Goal: Ask a question: Seek information or help from site administrators or community

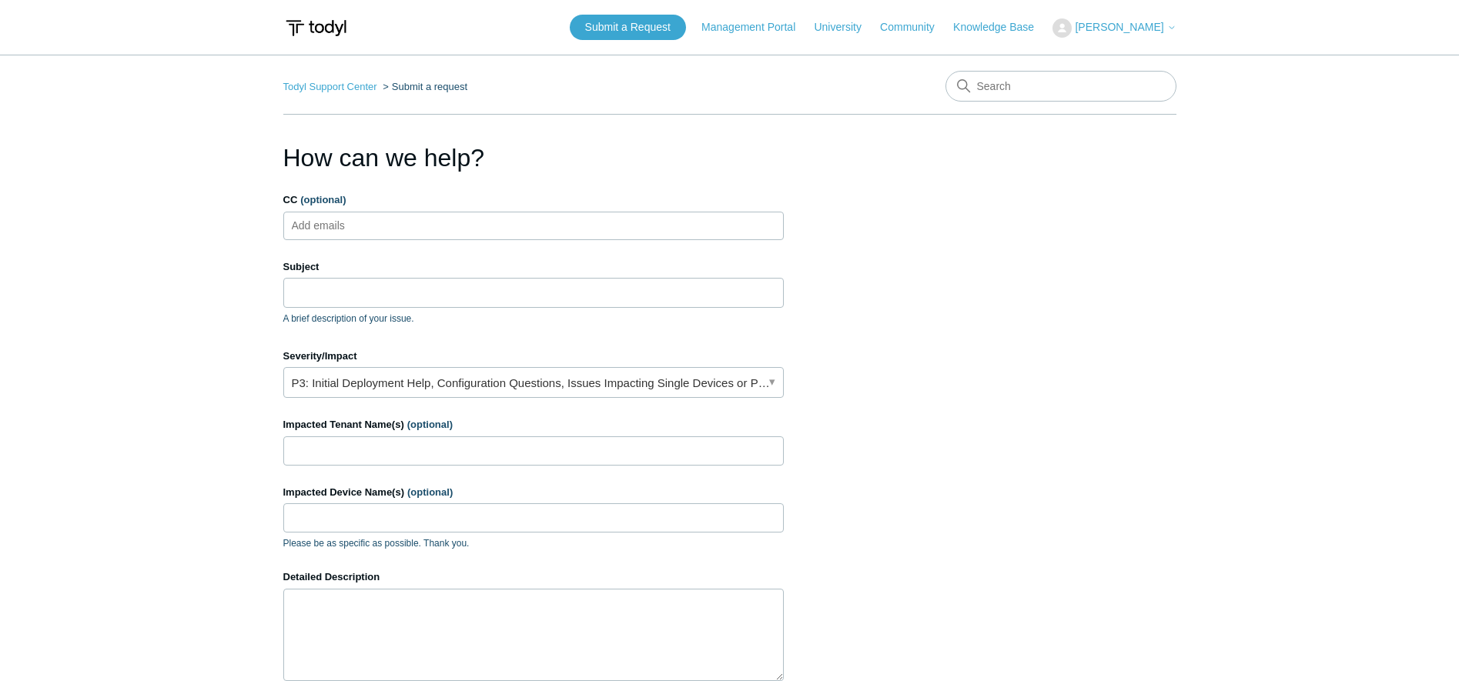
click at [349, 222] on input "CC (optional)" at bounding box center [332, 225] width 92 height 23
click at [356, 289] on input "Subject" at bounding box center [533, 292] width 500 height 29
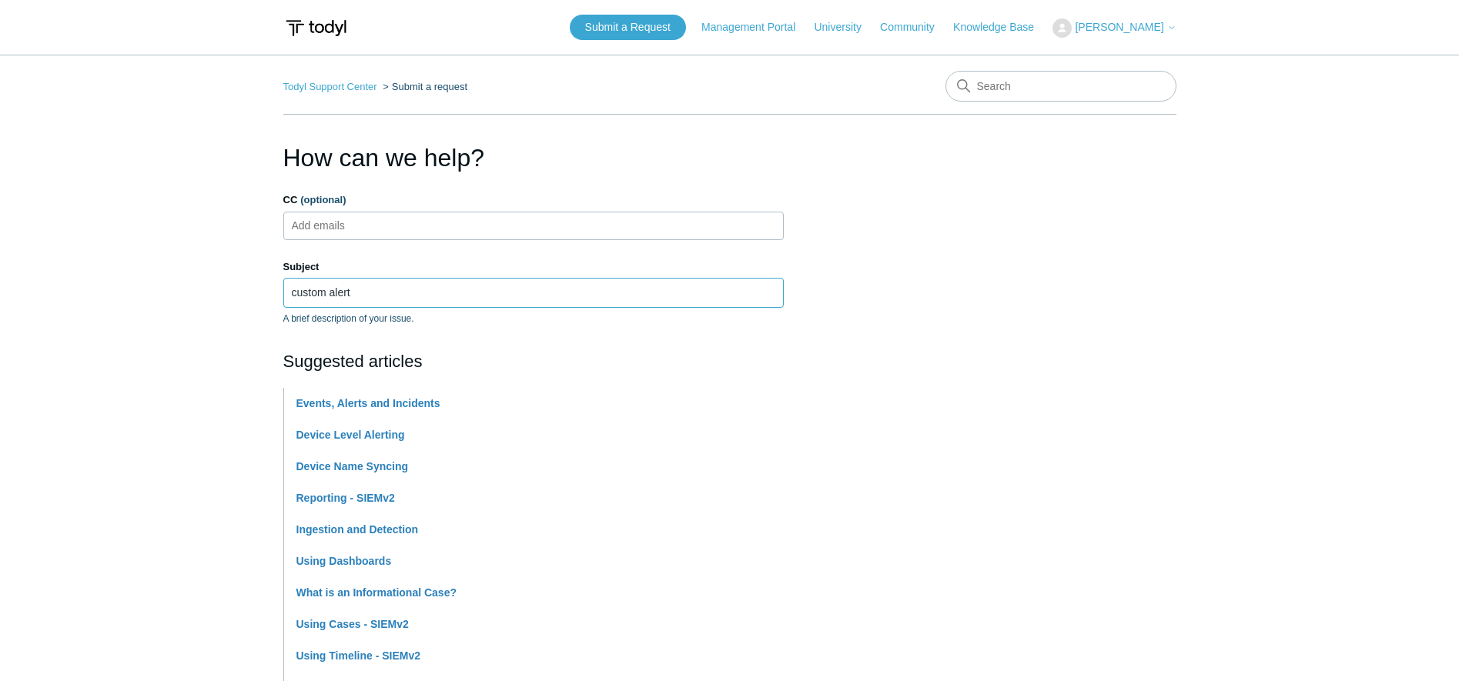
click at [423, 305] on input "custom alert" at bounding box center [533, 292] width 500 height 29
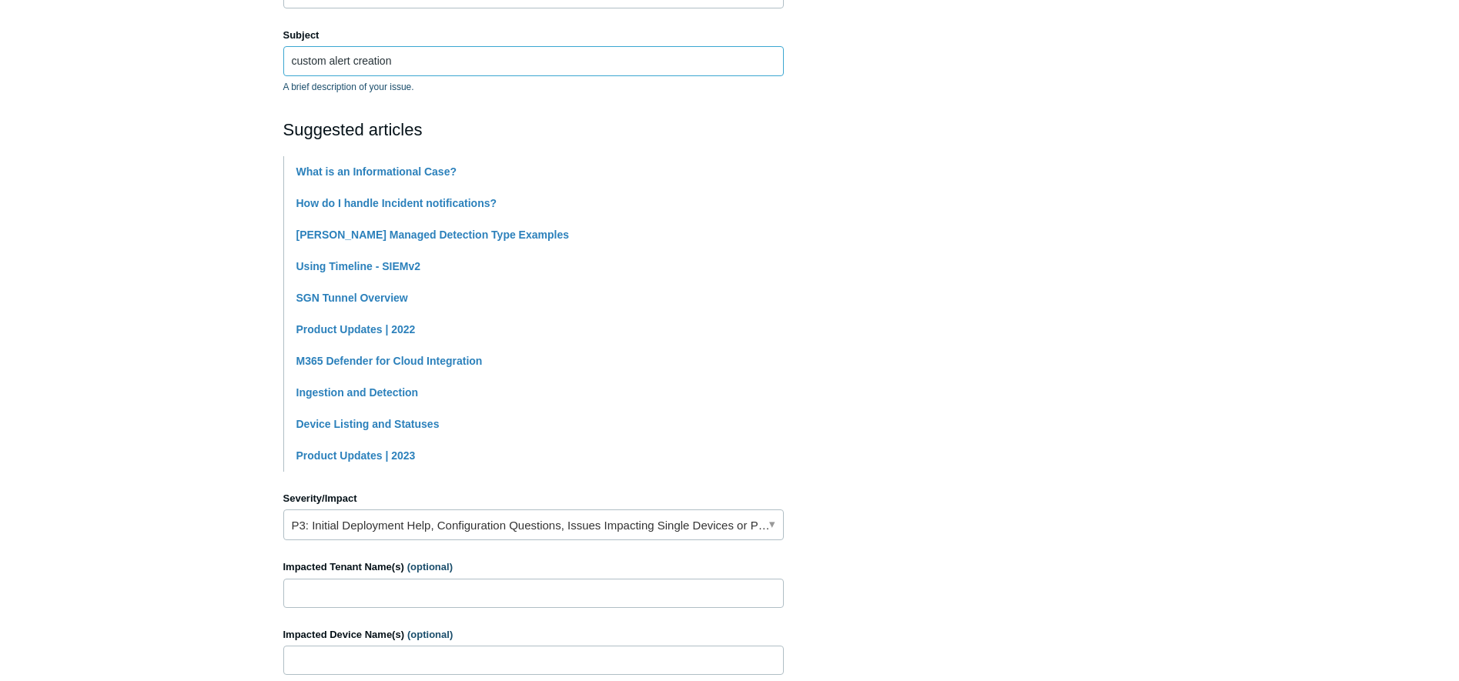
scroll to position [231, 0]
type input "custom alert creation"
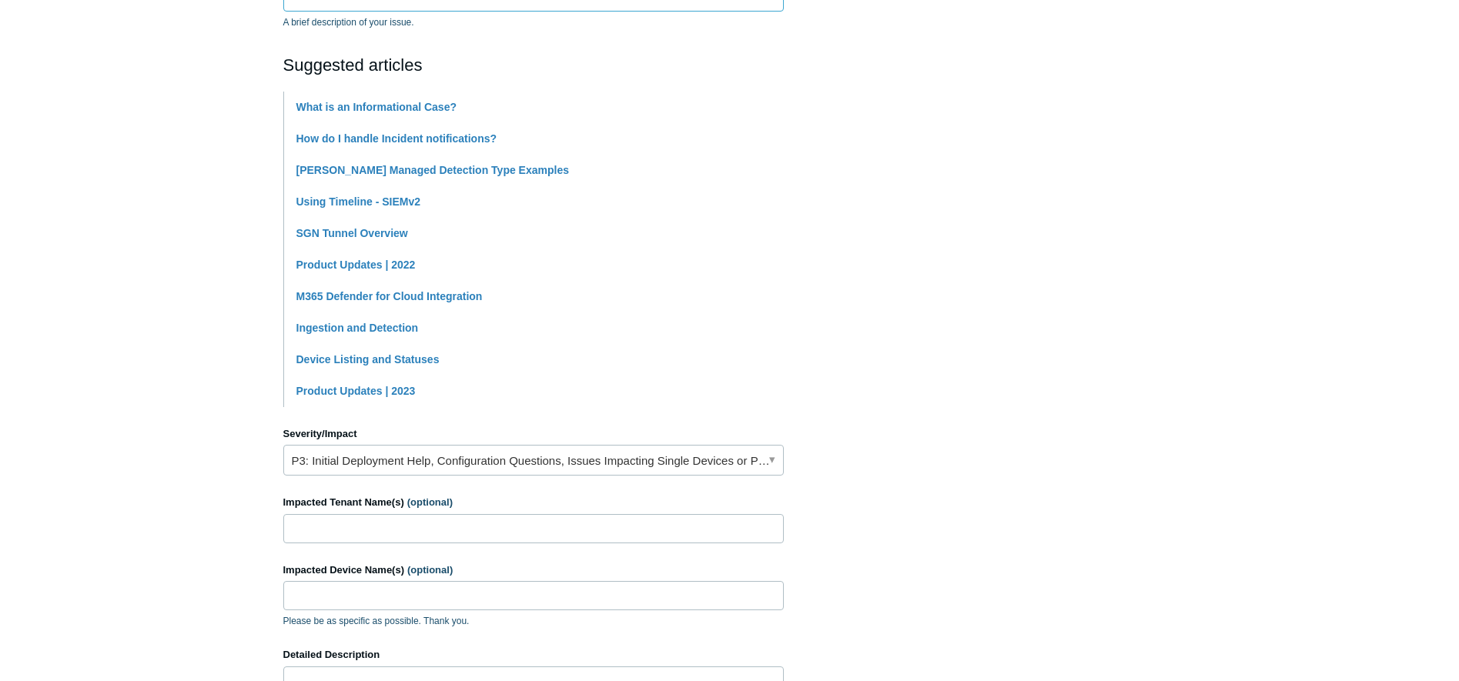
scroll to position [462, 0]
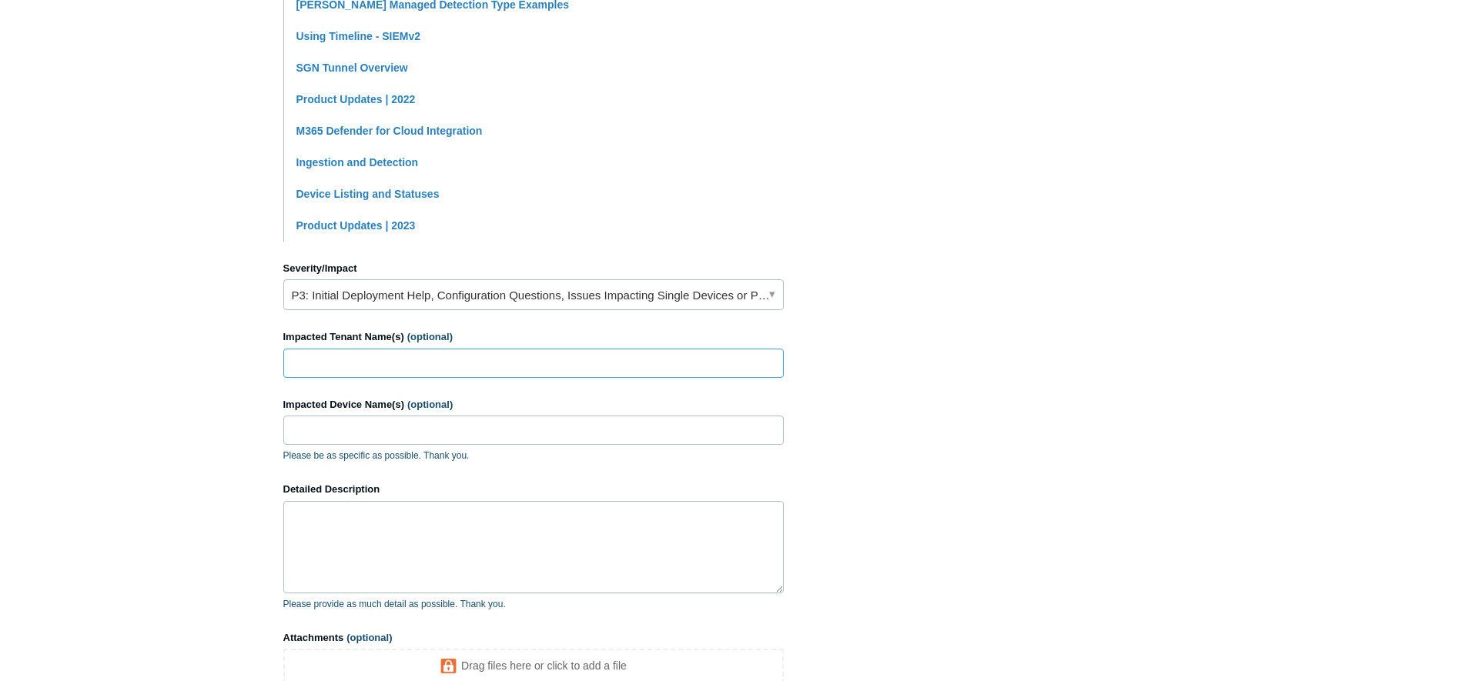
click at [432, 367] on input "Impacted Tenant Name(s) (optional)" at bounding box center [533, 363] width 500 height 29
type input "keynet"
click at [420, 433] on input "Impacted Device Name(s) (optional)" at bounding box center [533, 430] width 500 height 29
type input "Duo integration"
click at [411, 546] on textarea "Detailed Description" at bounding box center [533, 547] width 500 height 92
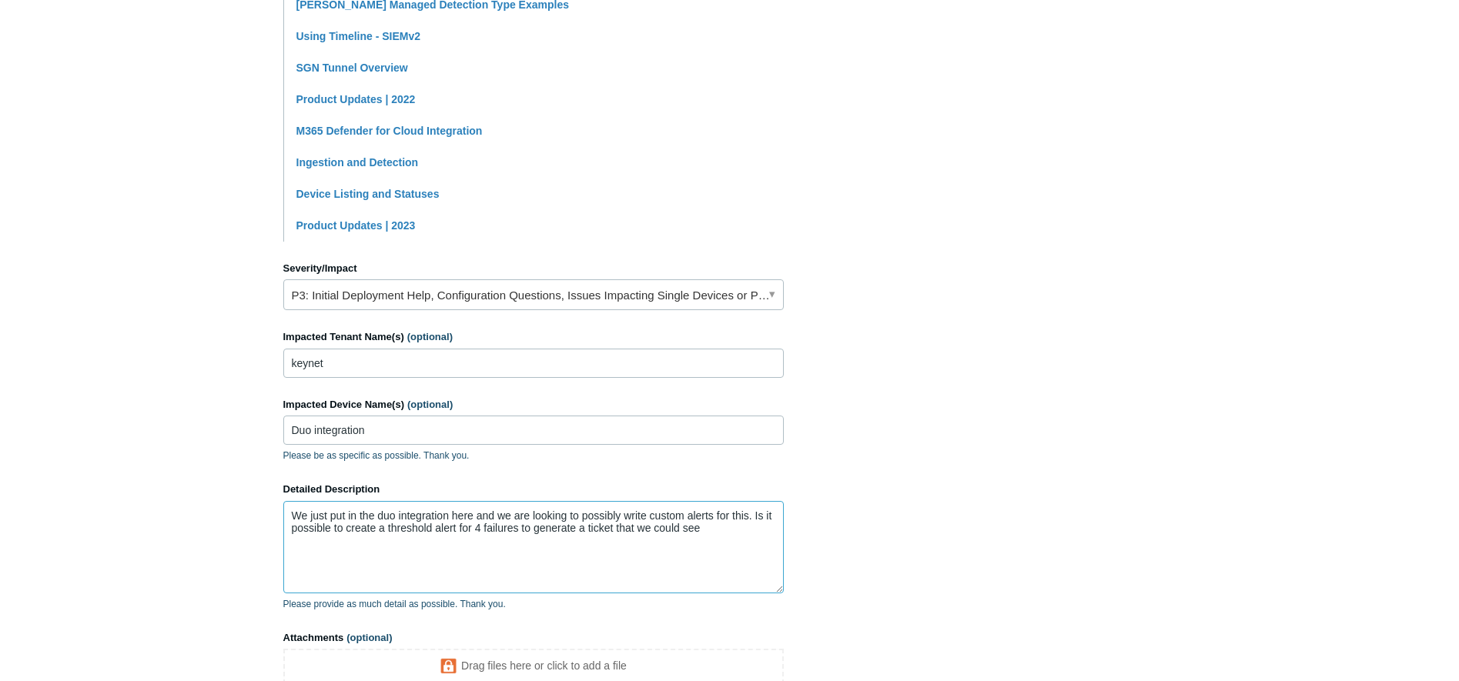
click at [724, 525] on textarea "We just put in the duo integration here and we are looking to possibly write cu…" at bounding box center [533, 547] width 500 height 92
click at [466, 559] on textarea "We just put in the duo integration here and we are looking to possibly write cu…" at bounding box center [533, 547] width 500 height 92
click at [438, 563] on textarea "We just put in the duo integration here and we are looking to possibly write cu…" at bounding box center [533, 547] width 500 height 92
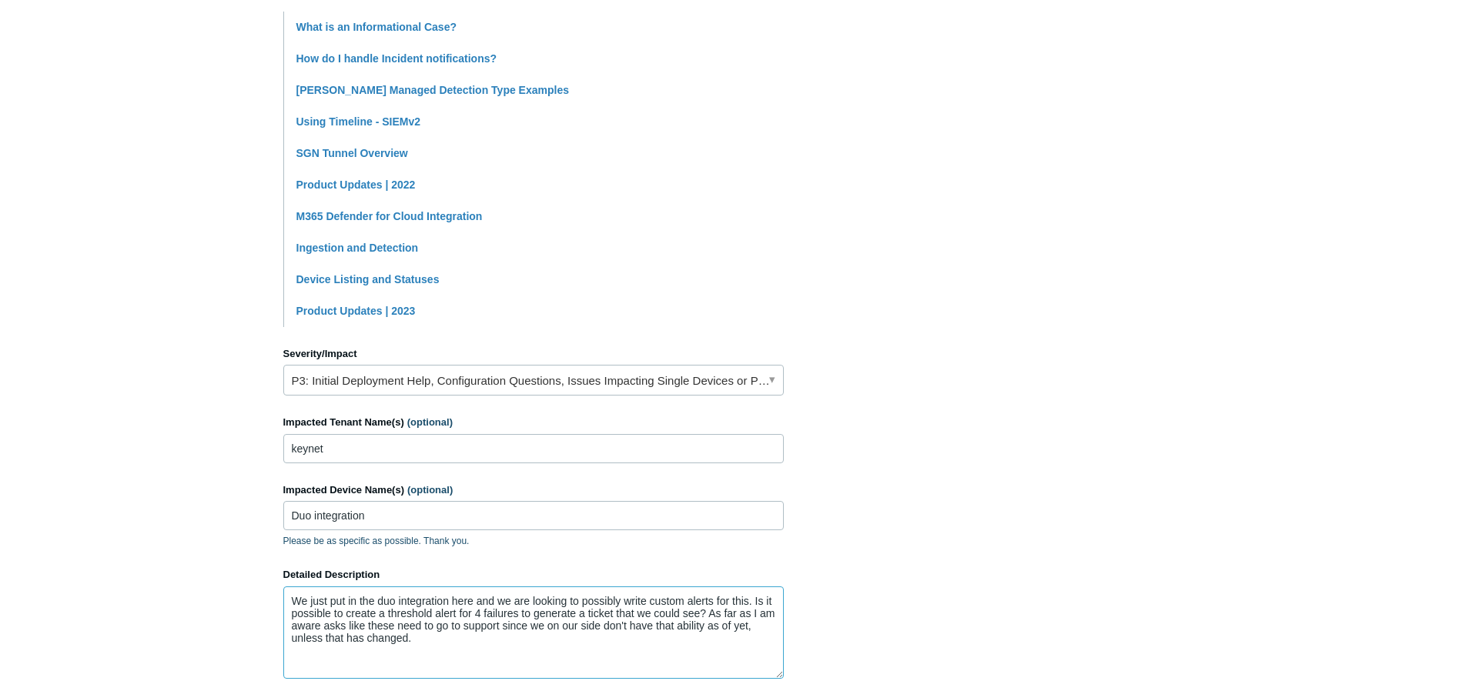
scroll to position [616, 0]
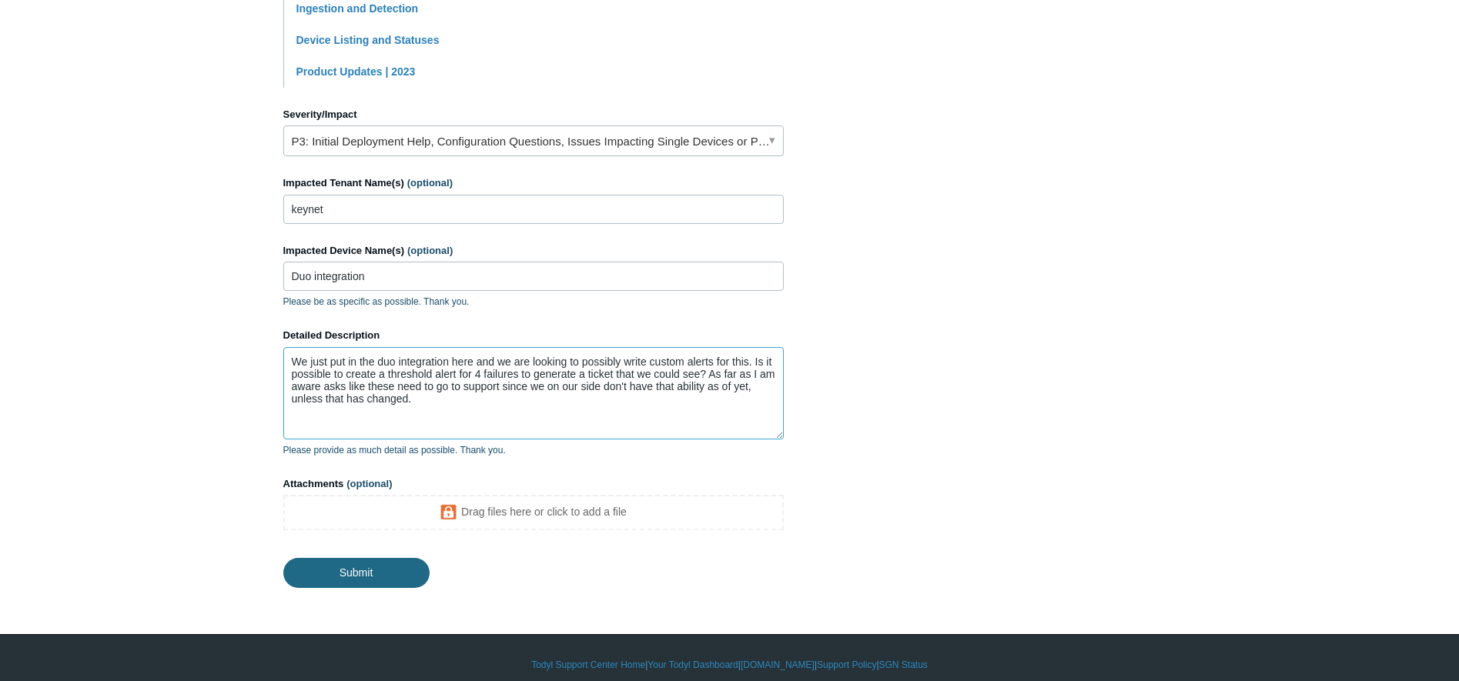
type textarea "We just put in the duo integration here and we are looking to possibly write cu…"
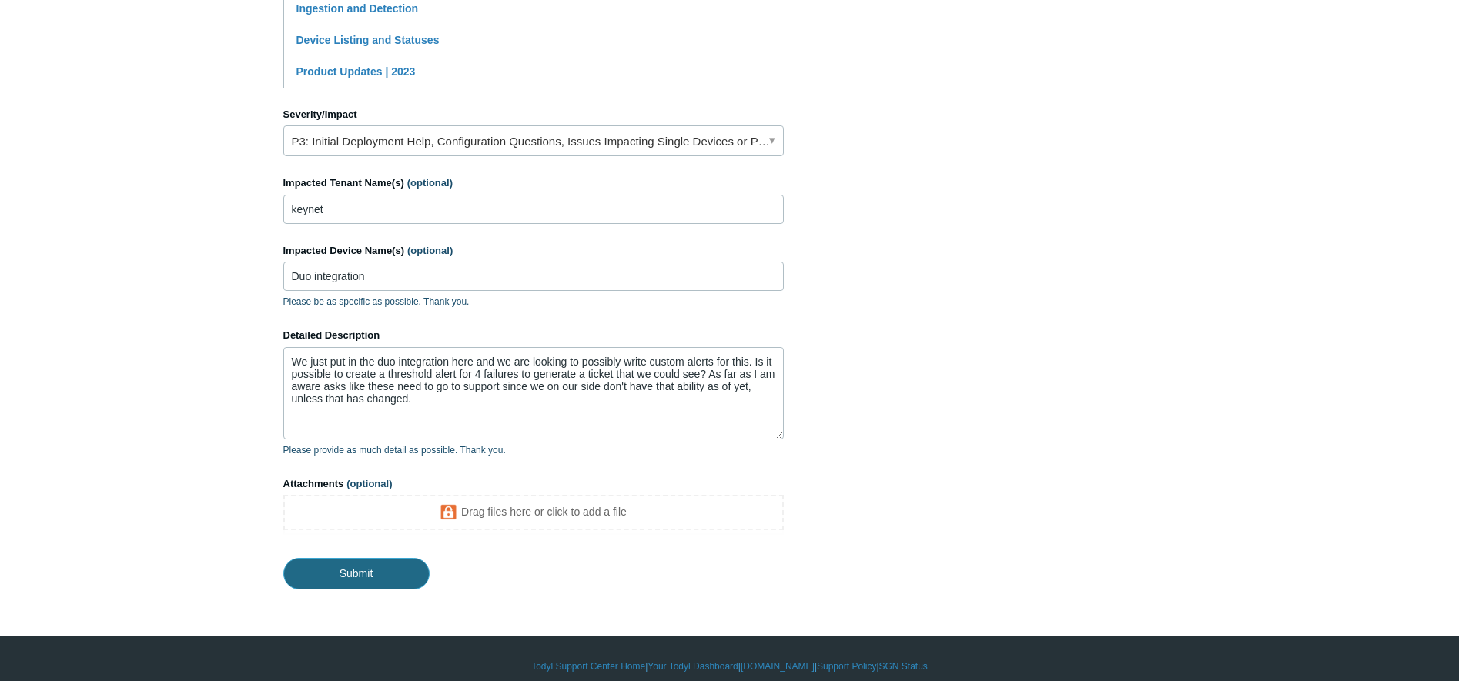
click at [360, 574] on input "Submit" at bounding box center [356, 573] width 146 height 31
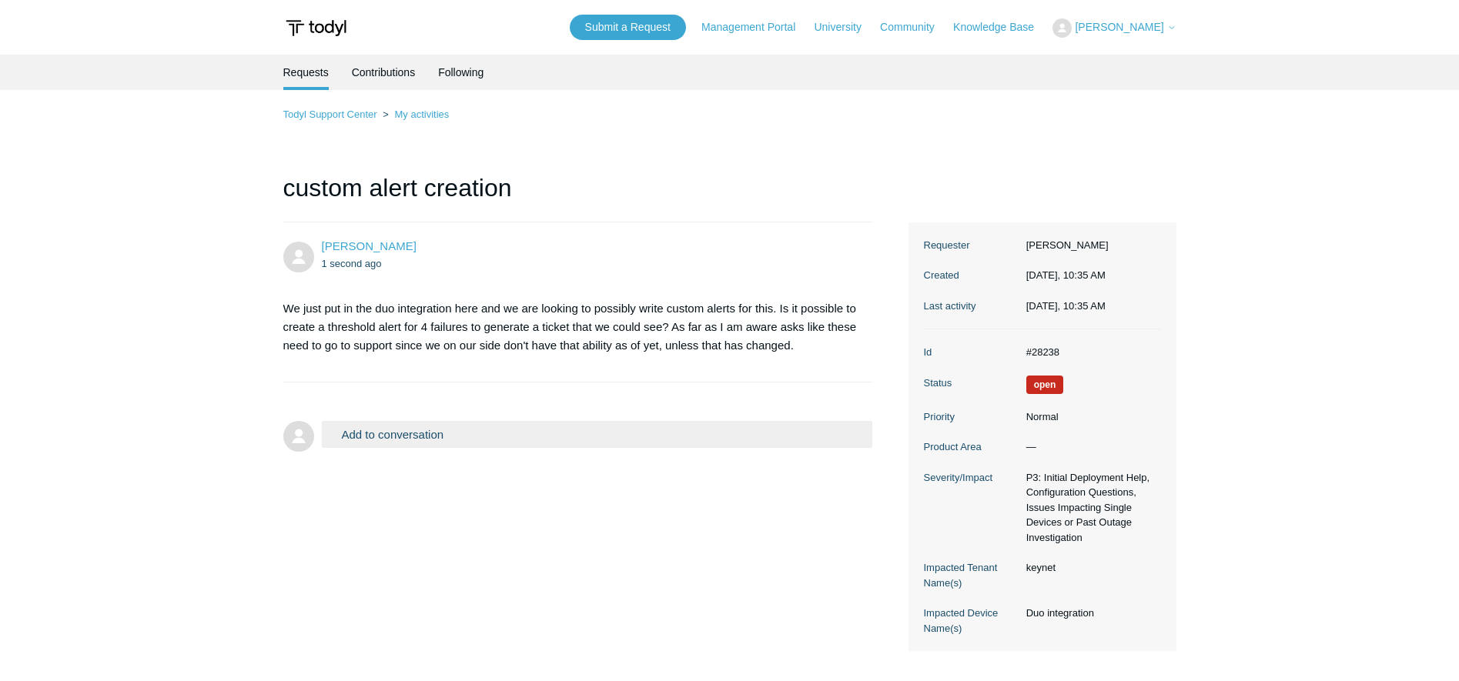
click at [806, 149] on div "Todyl Support Center My activities custom alert creation Michael Matulewicz 1 s…" at bounding box center [729, 378] width 893 height 546
